Goal: Register for event/course

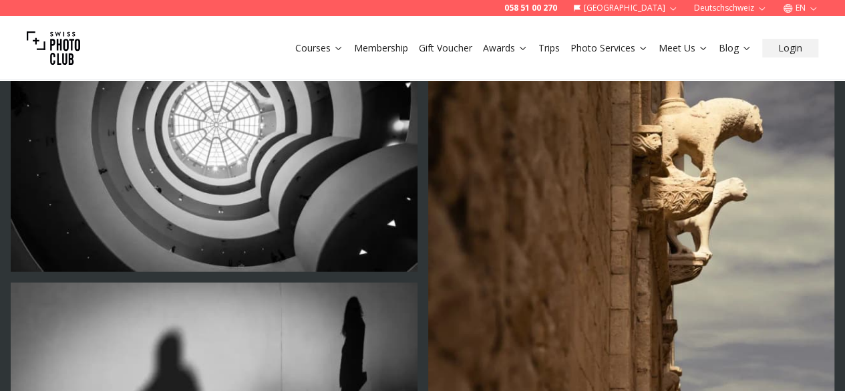
click at [555, 47] on link "Trips" at bounding box center [548, 47] width 21 height 13
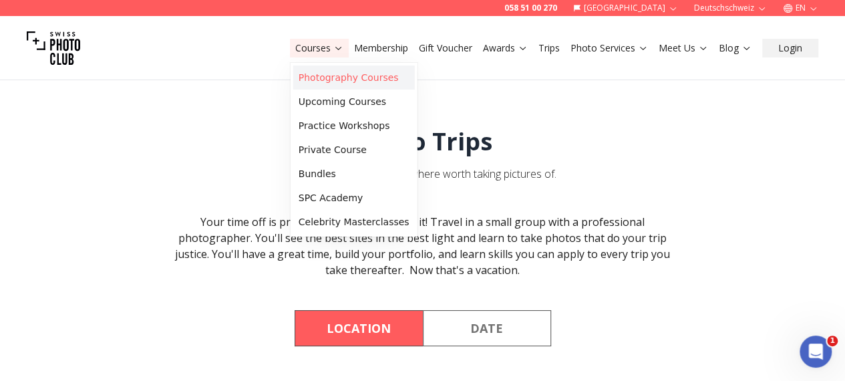
click at [341, 78] on link "Photography Courses" at bounding box center [354, 77] width 122 height 24
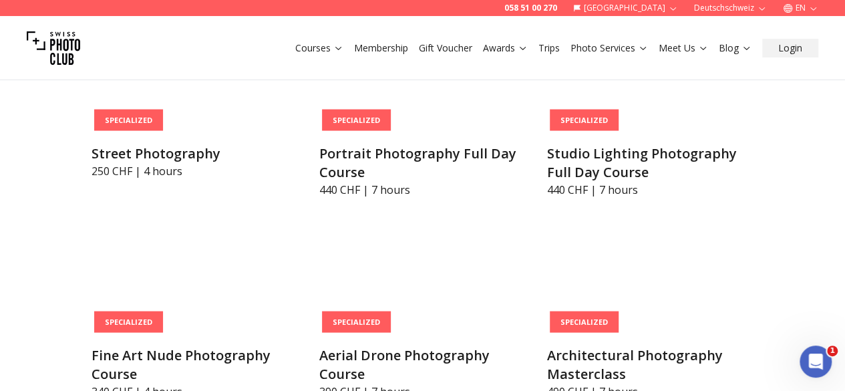
scroll to position [2595, 0]
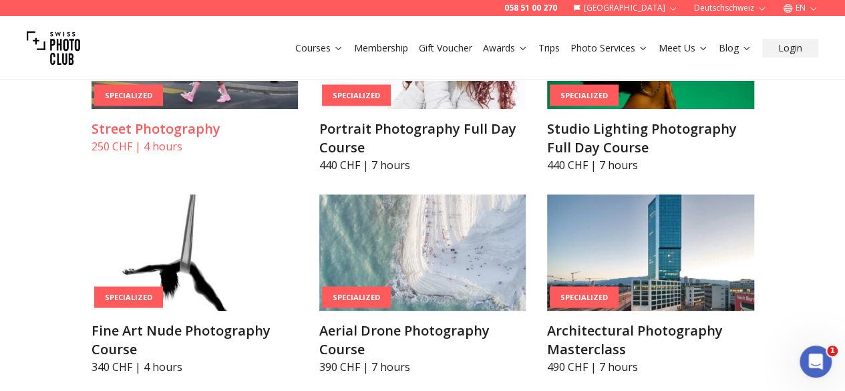
click at [116, 109] on img at bounding box center [195, 51] width 206 height 116
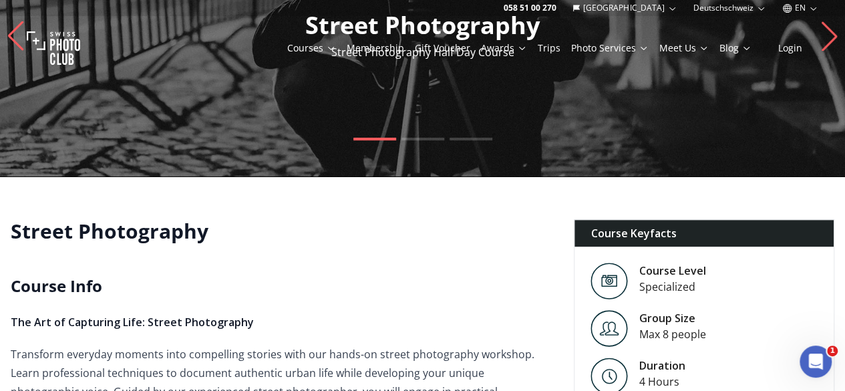
scroll to position [27, 0]
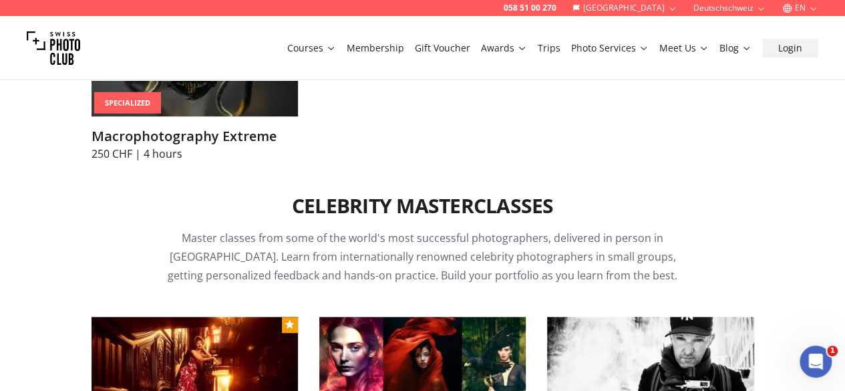
scroll to position [3258, 0]
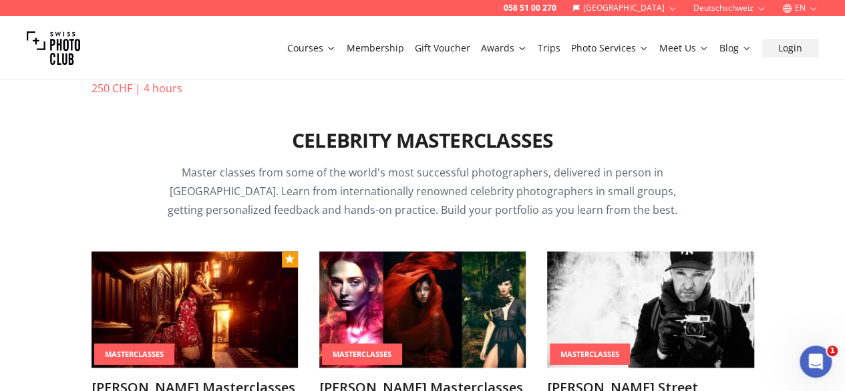
click at [92, 80] on h3 "Macrophotography Extreme" at bounding box center [195, 70] width 206 height 19
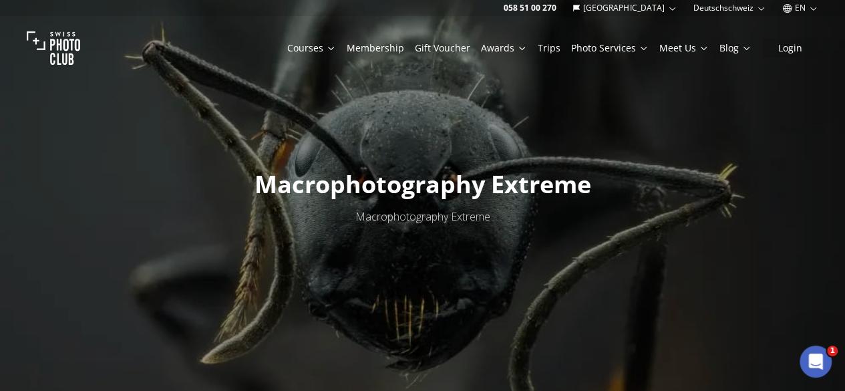
click at [381, 40] on button "Membership" at bounding box center [375, 48] width 68 height 19
